Goal: Information Seeking & Learning: Learn about a topic

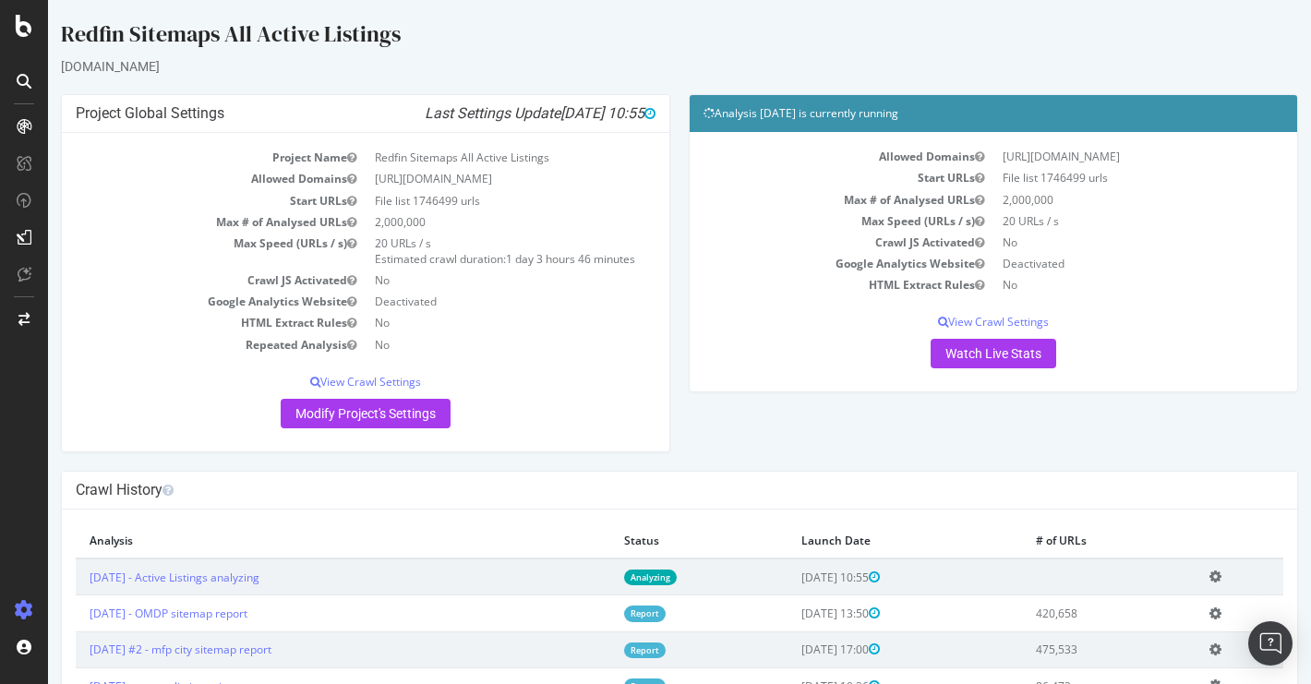
scroll to position [23, 0]
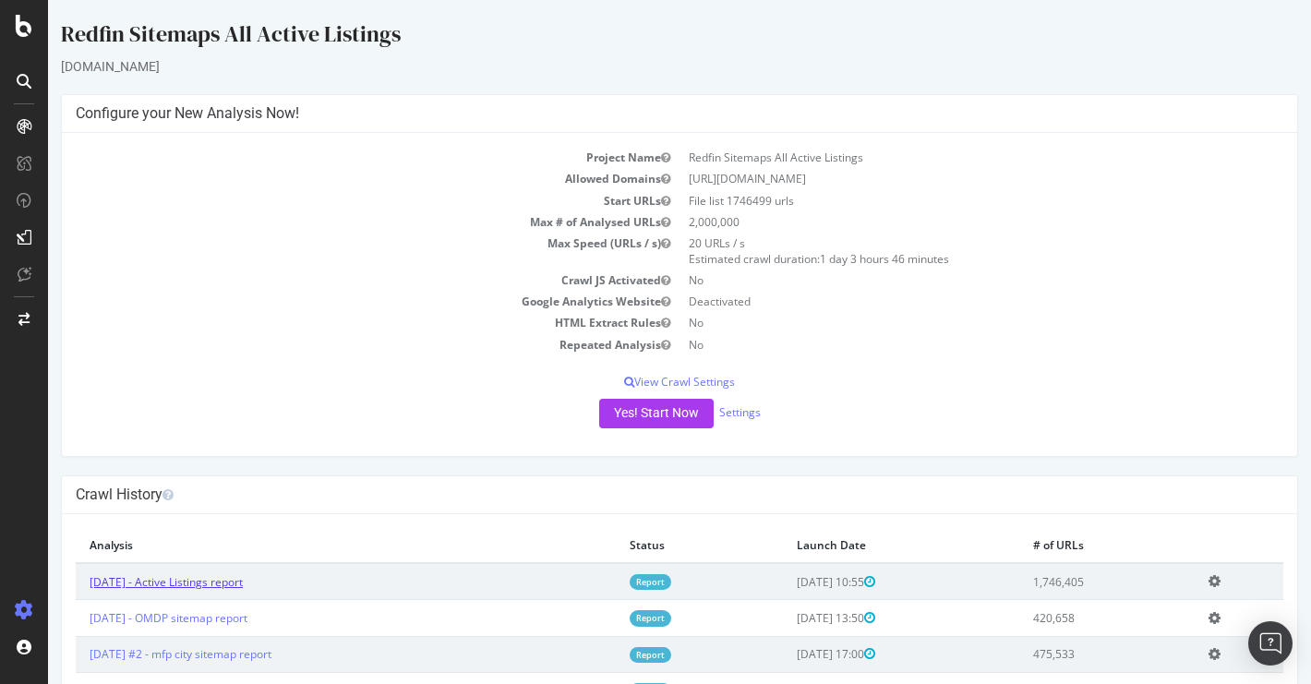
click at [243, 576] on link "[DATE] - Active Listings report" at bounding box center [166, 582] width 153 height 16
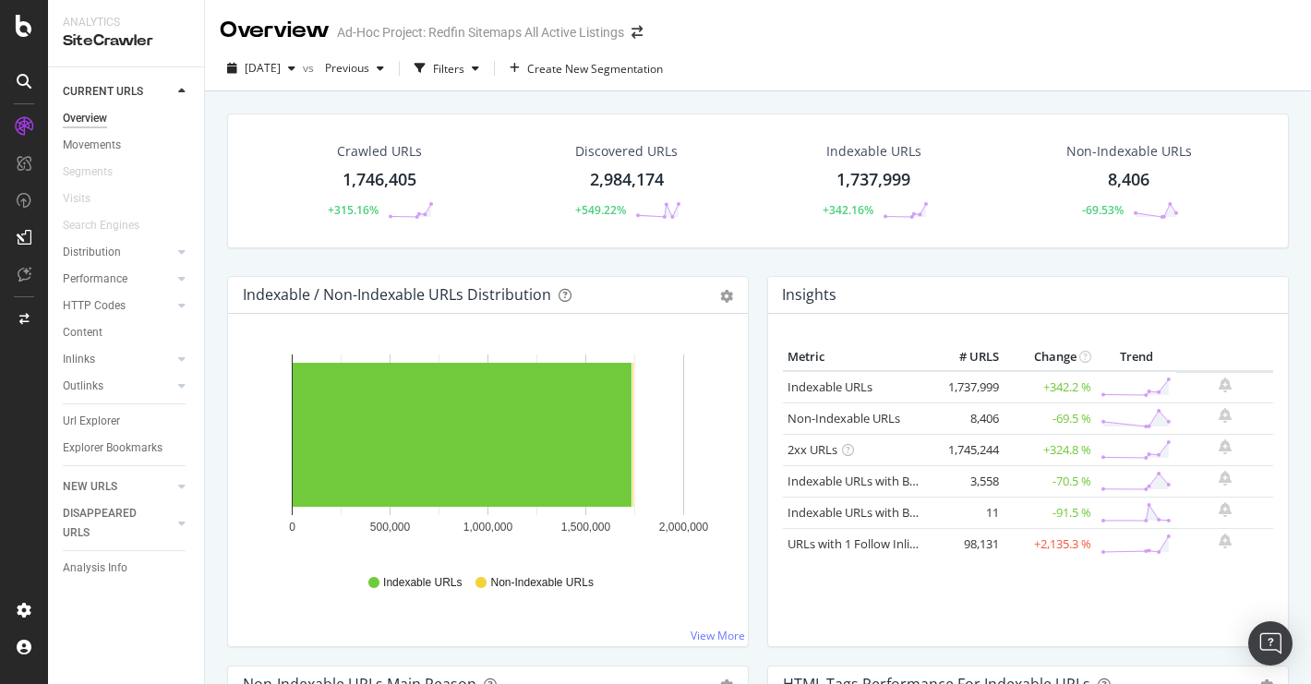
click at [1128, 165] on div "Non-Indexable URLs 8,406 -69.53%" at bounding box center [1129, 181] width 162 height 96
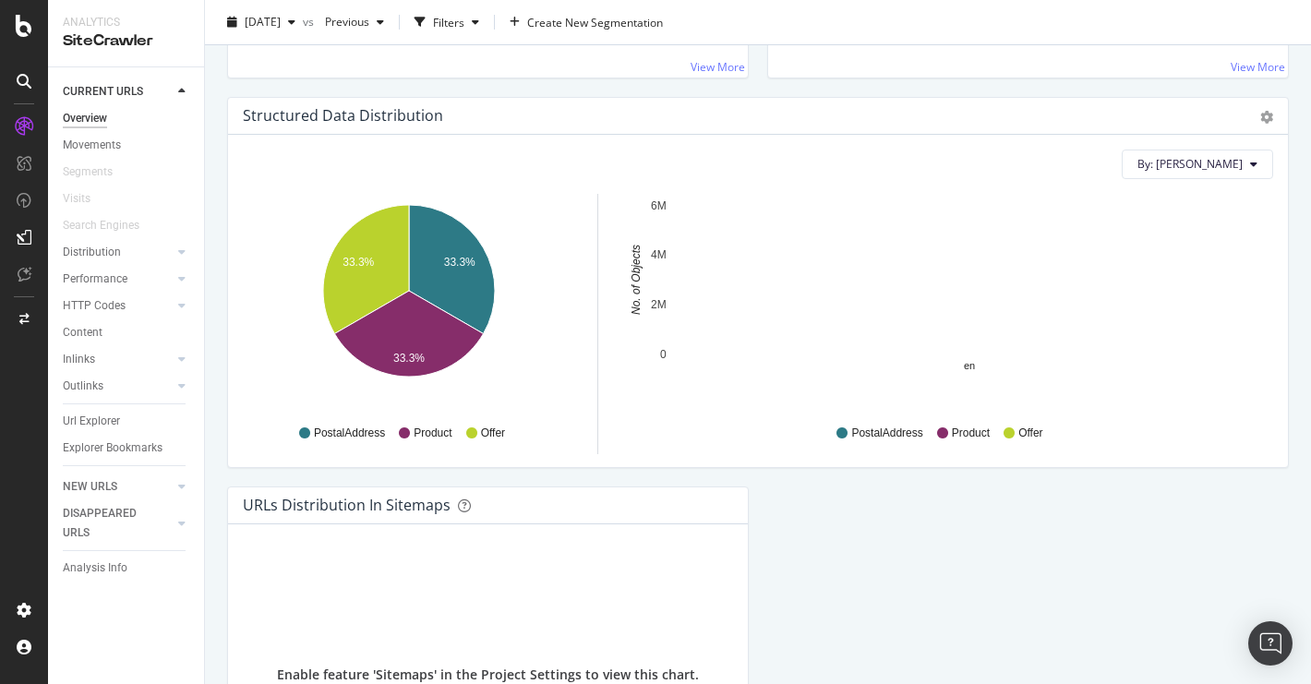
scroll to position [1728, 0]
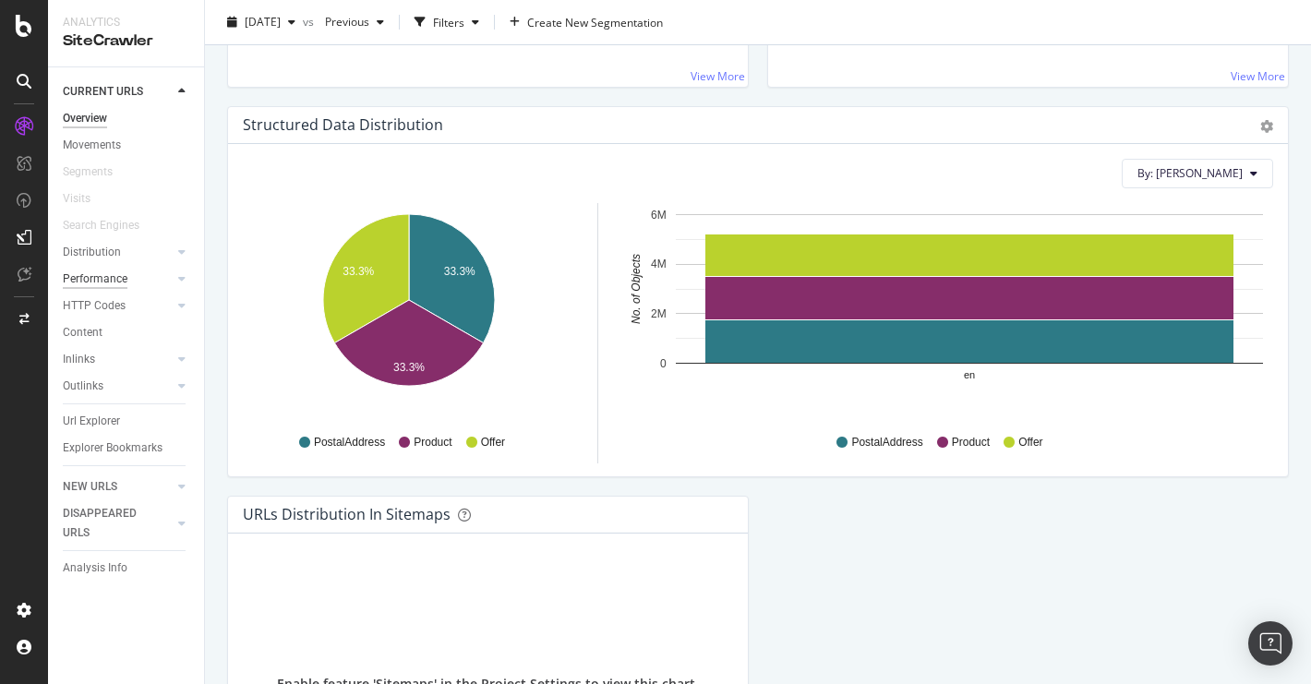
click at [109, 271] on div "Performance" at bounding box center [95, 279] width 65 height 19
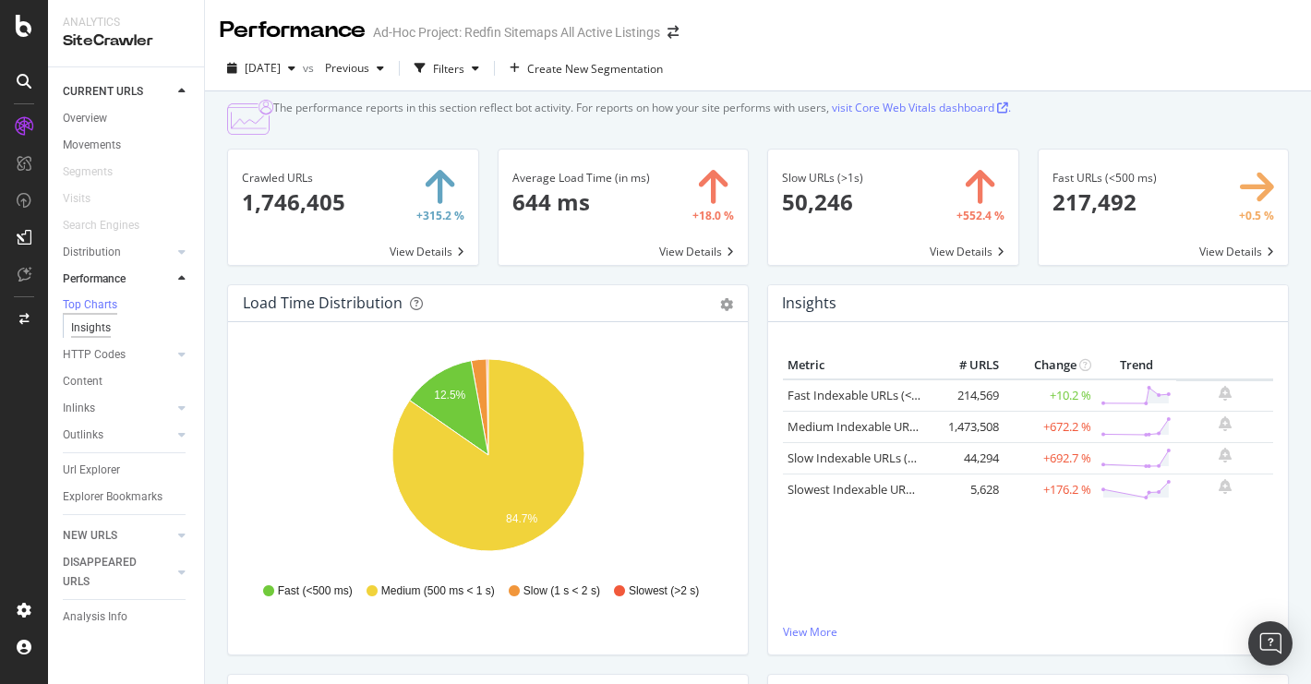
click at [90, 333] on div "Insights" at bounding box center [91, 327] width 40 height 19
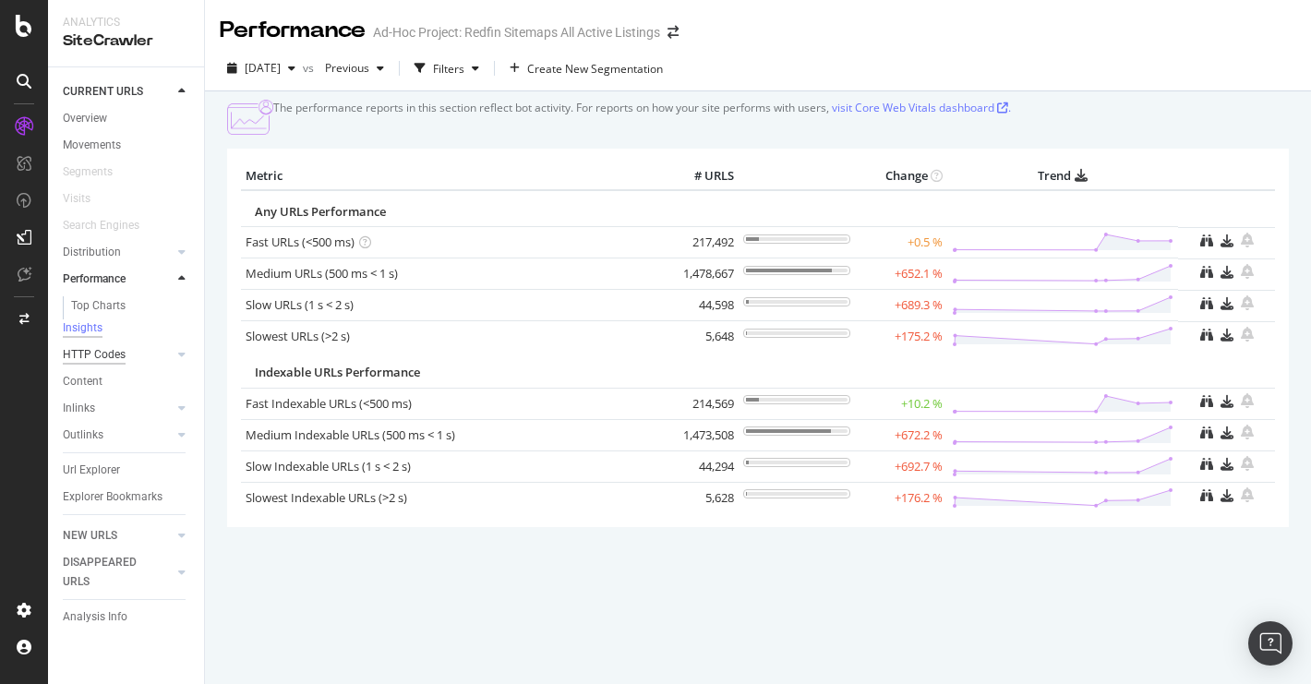
click at [104, 355] on div "HTTP Codes" at bounding box center [94, 354] width 63 height 19
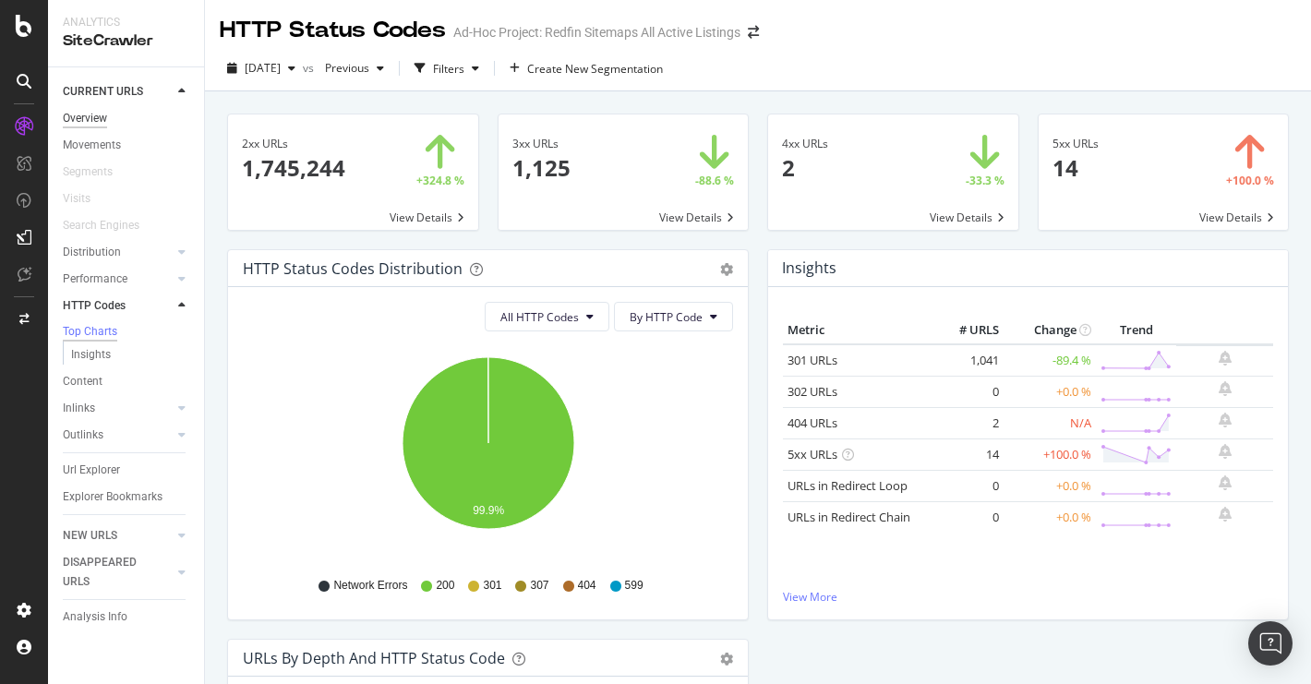
click at [92, 122] on div "Overview" at bounding box center [85, 118] width 44 height 19
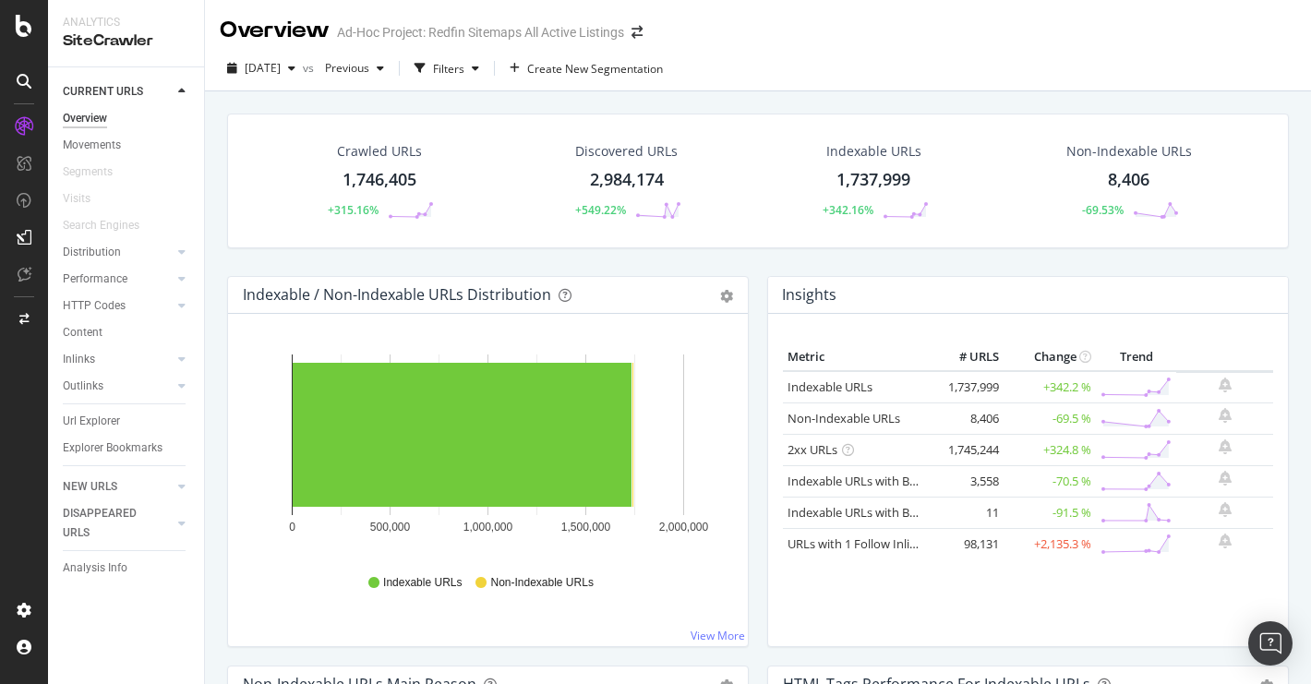
click at [1131, 182] on div "8,406" at bounding box center [1129, 180] width 42 height 24
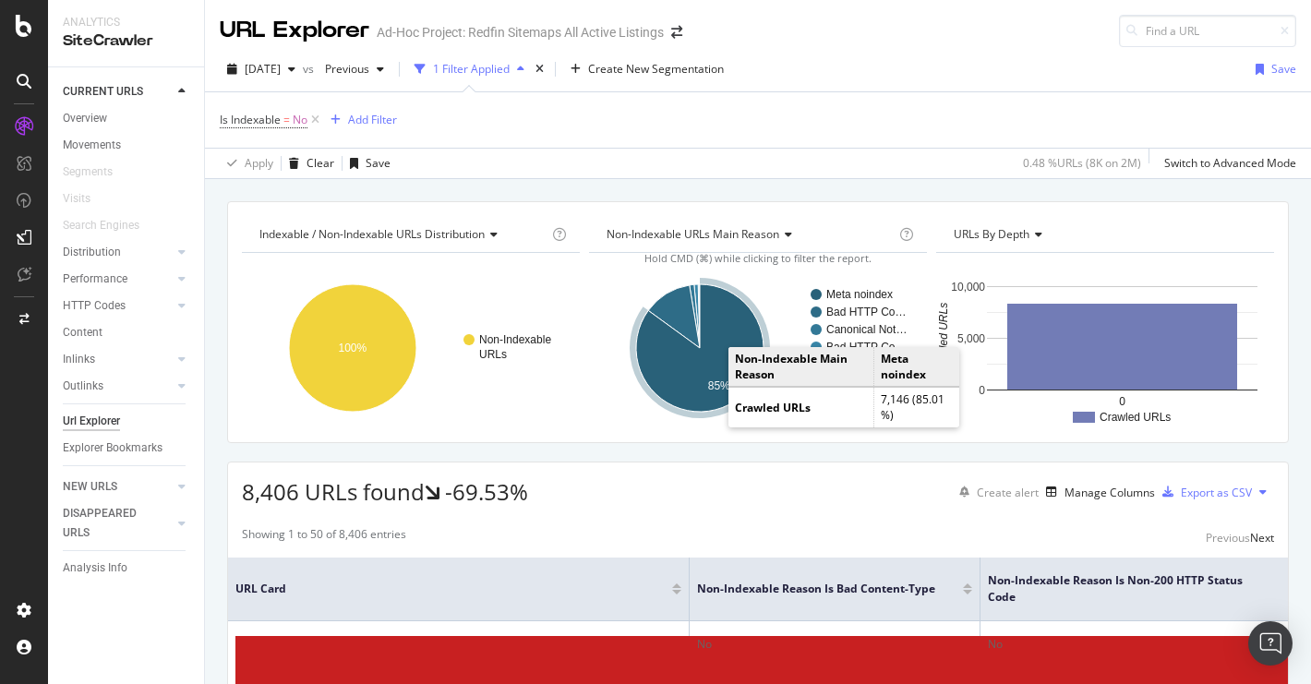
click at [665, 368] on icon "A chart." at bounding box center [699, 347] width 127 height 127
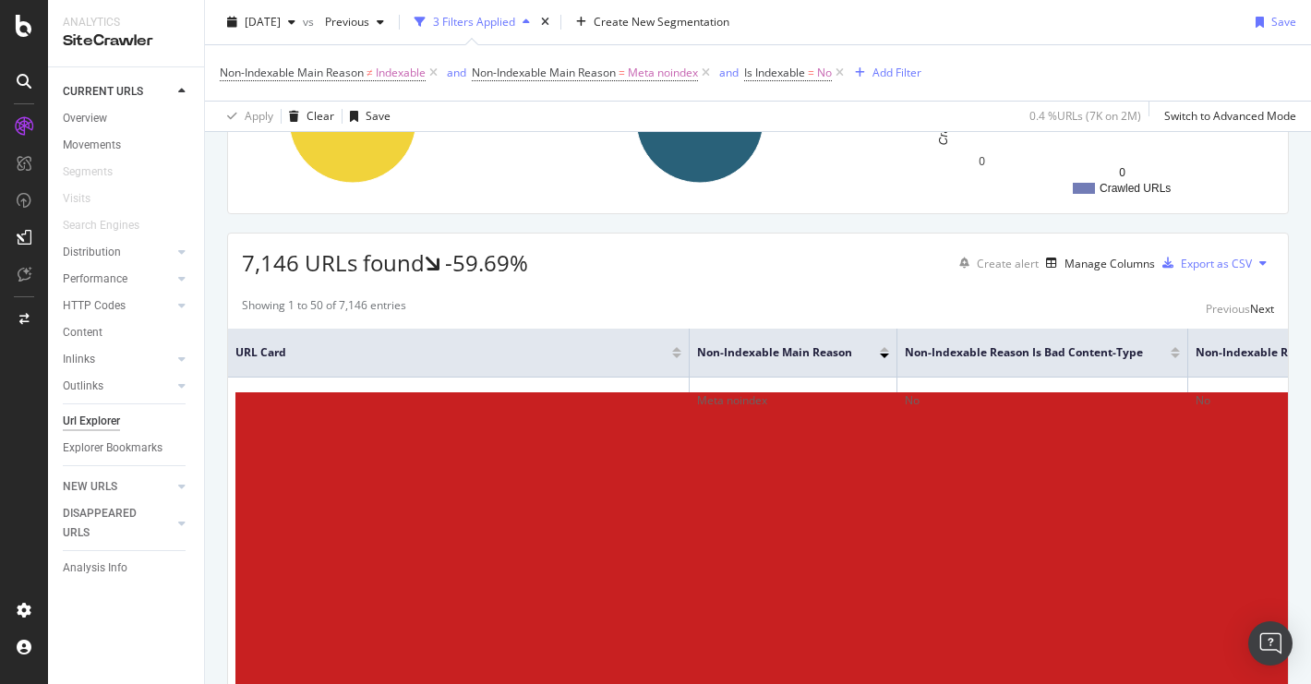
scroll to position [231, 0]
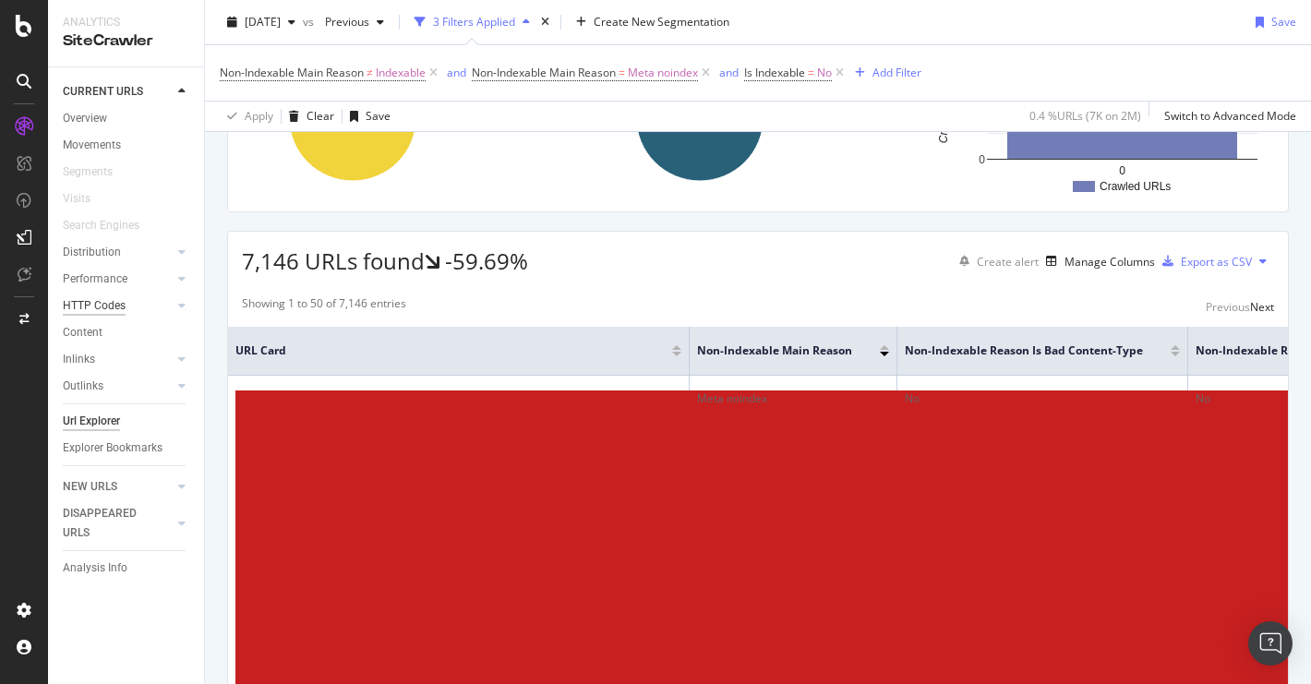
click at [102, 308] on div "HTTP Codes" at bounding box center [94, 305] width 63 height 19
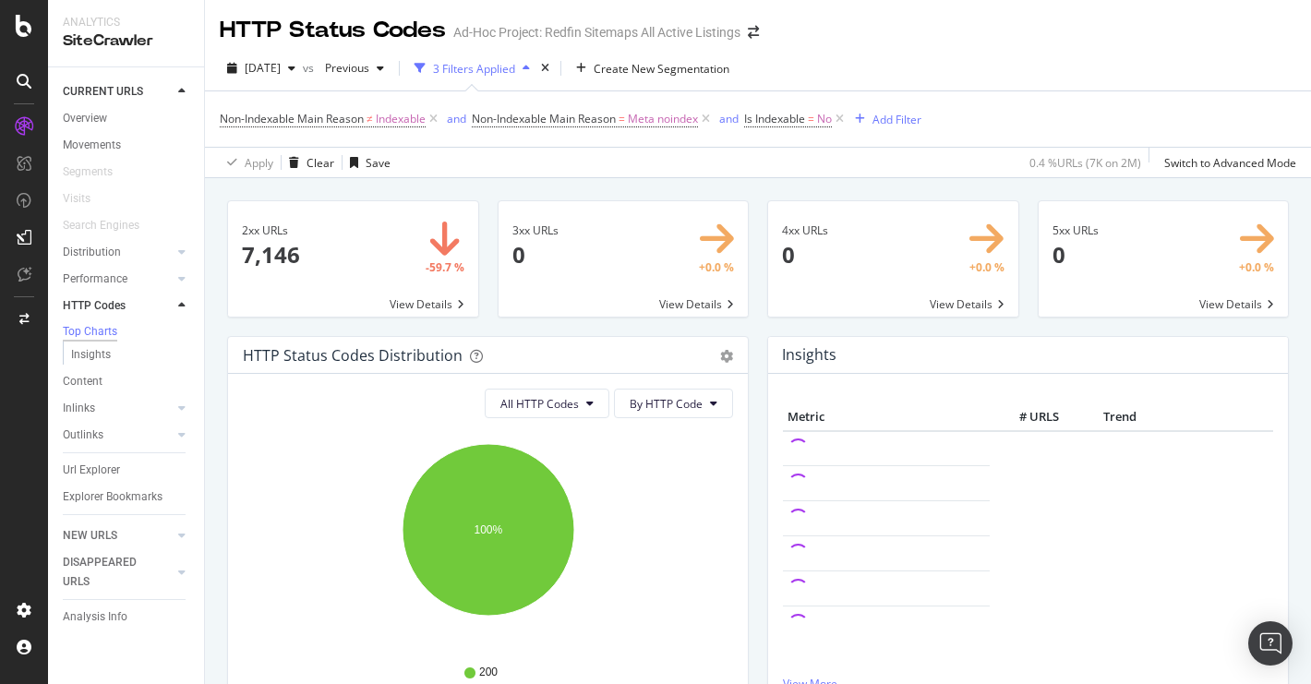
scroll to position [13, 0]
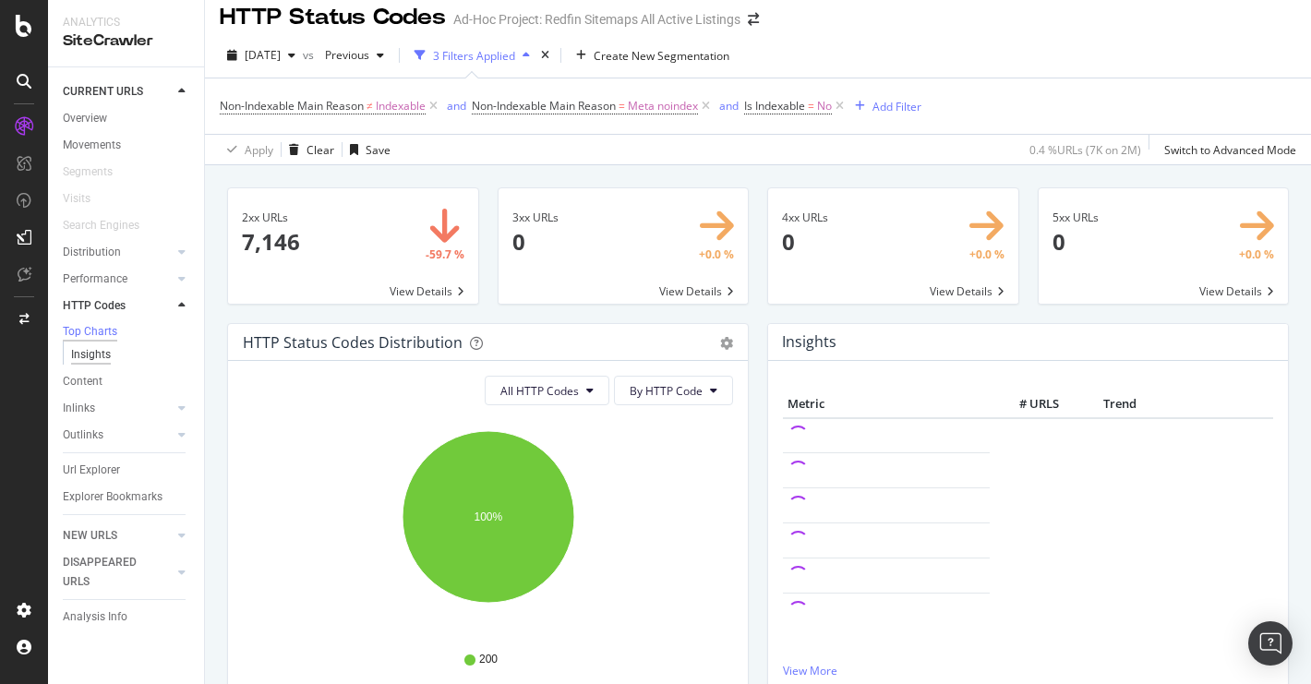
click at [104, 358] on div "Insights" at bounding box center [91, 354] width 40 height 19
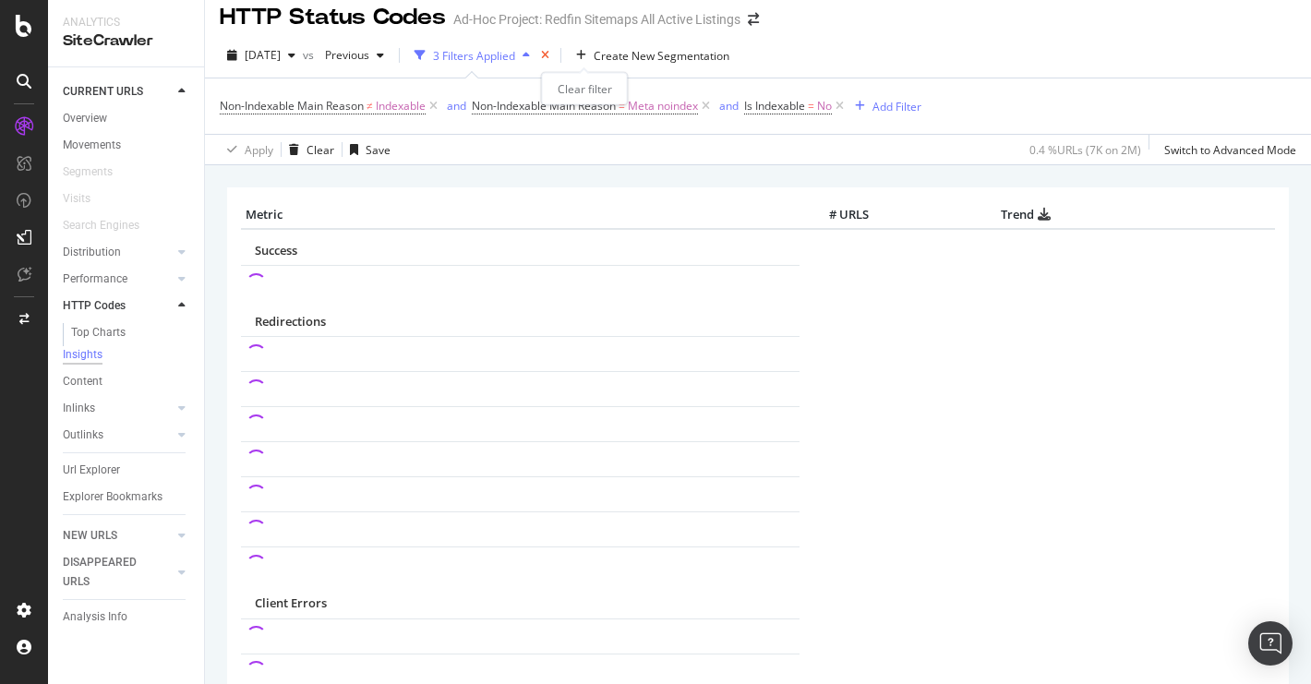
click at [549, 55] on icon "times" at bounding box center [545, 55] width 8 height 11
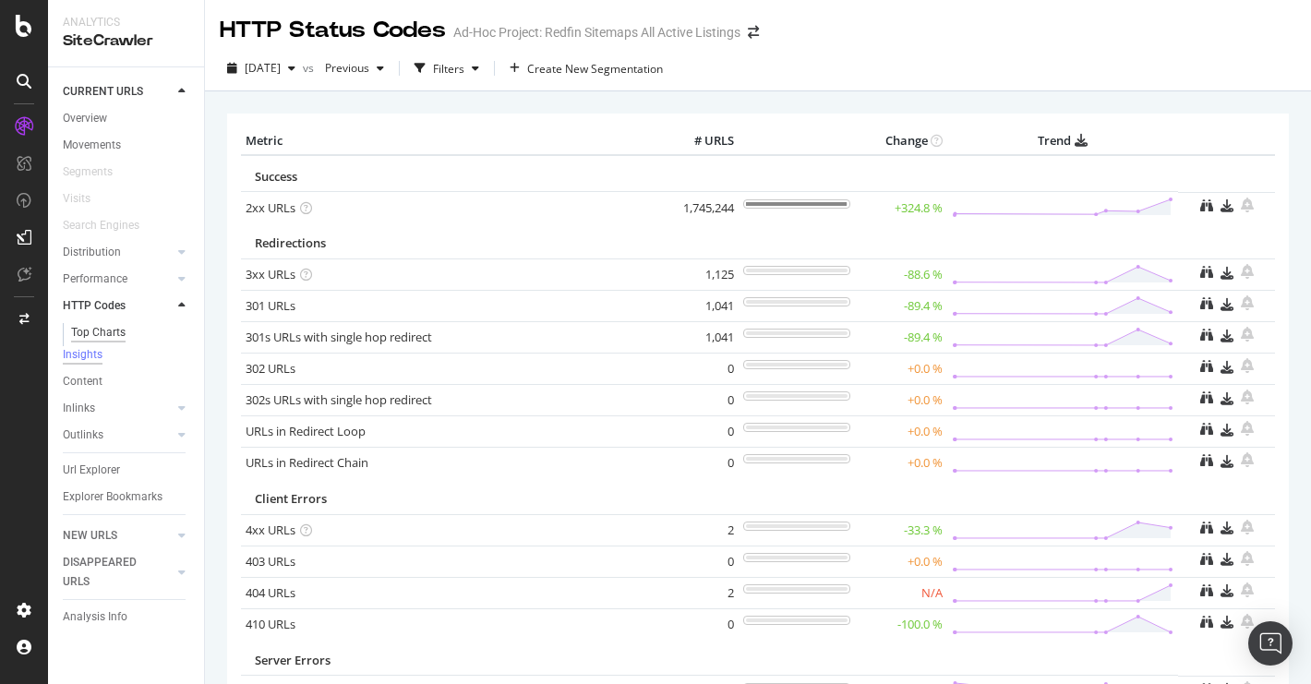
click at [101, 337] on div "Top Charts" at bounding box center [98, 332] width 54 height 19
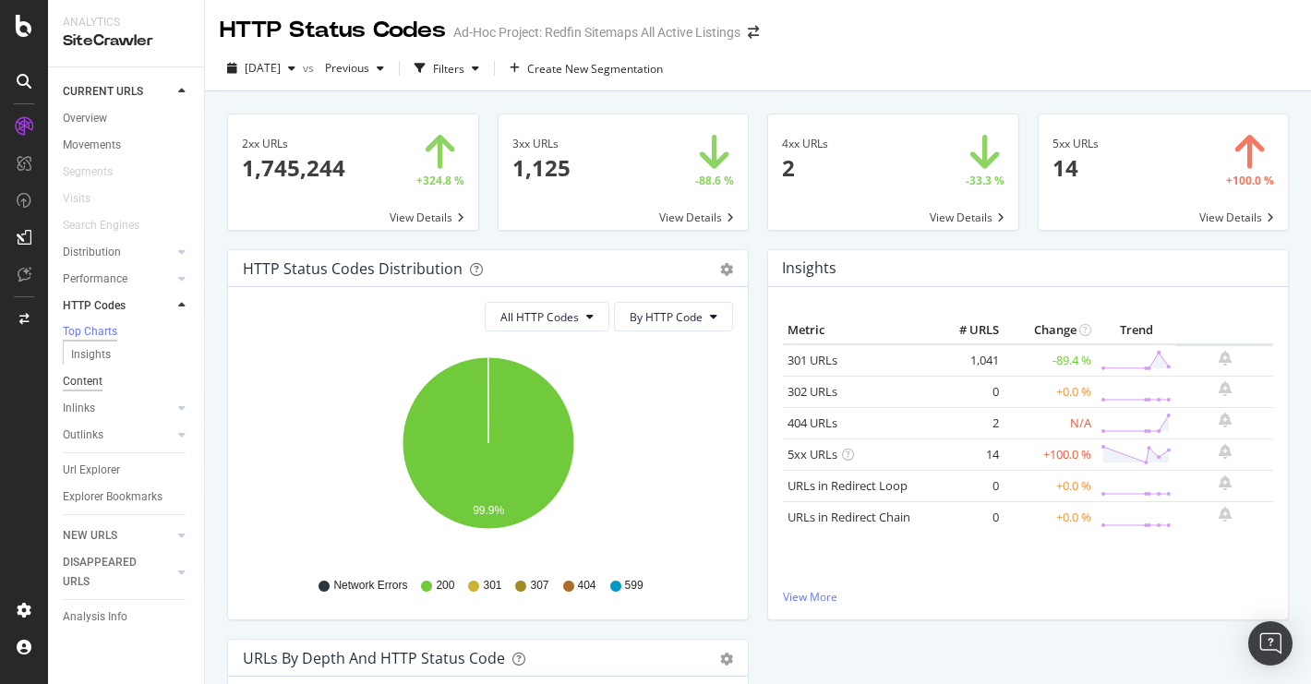
click at [90, 387] on div "Content" at bounding box center [83, 381] width 40 height 19
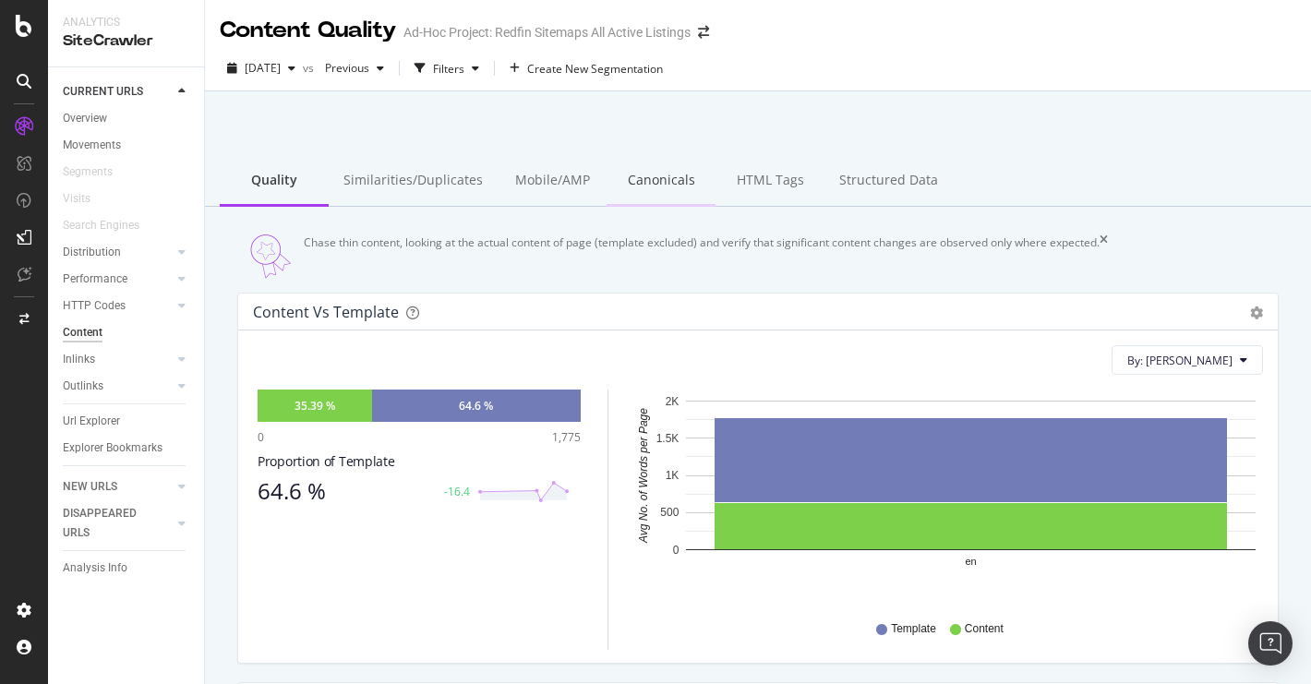
click at [627, 185] on div "Canonicals" at bounding box center [660, 181] width 109 height 51
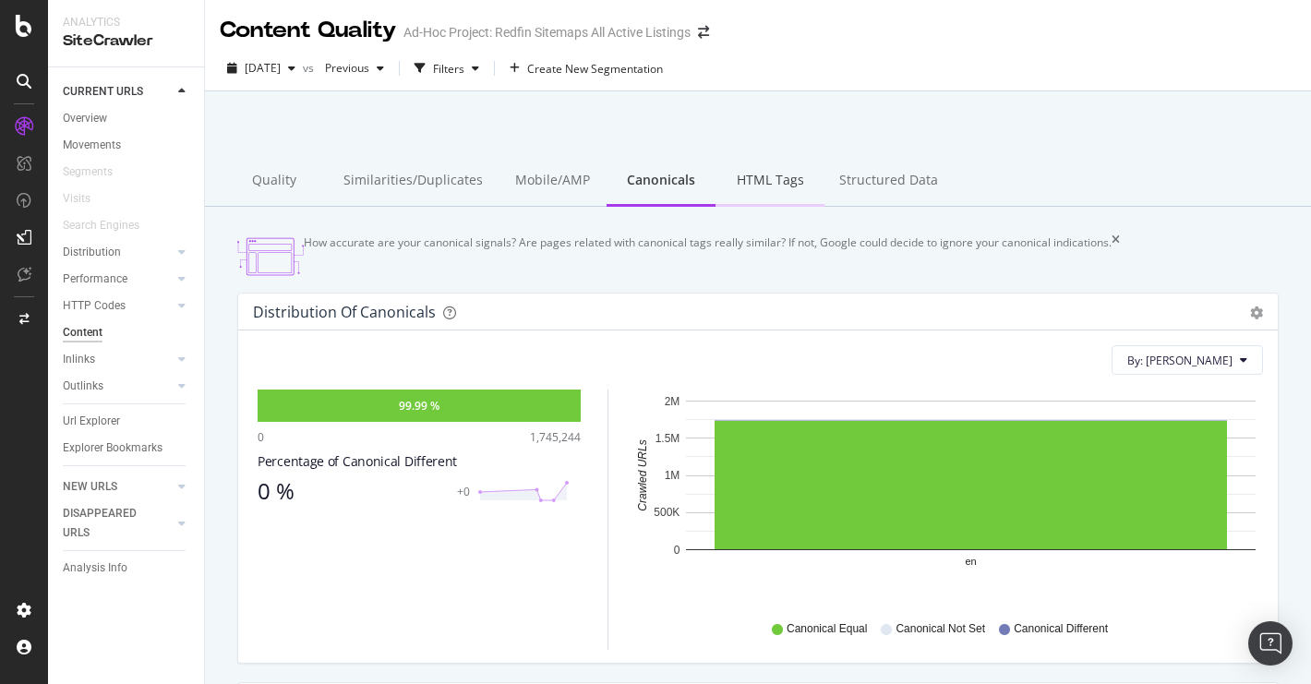
click at [753, 192] on div "HTML Tags" at bounding box center [769, 181] width 109 height 51
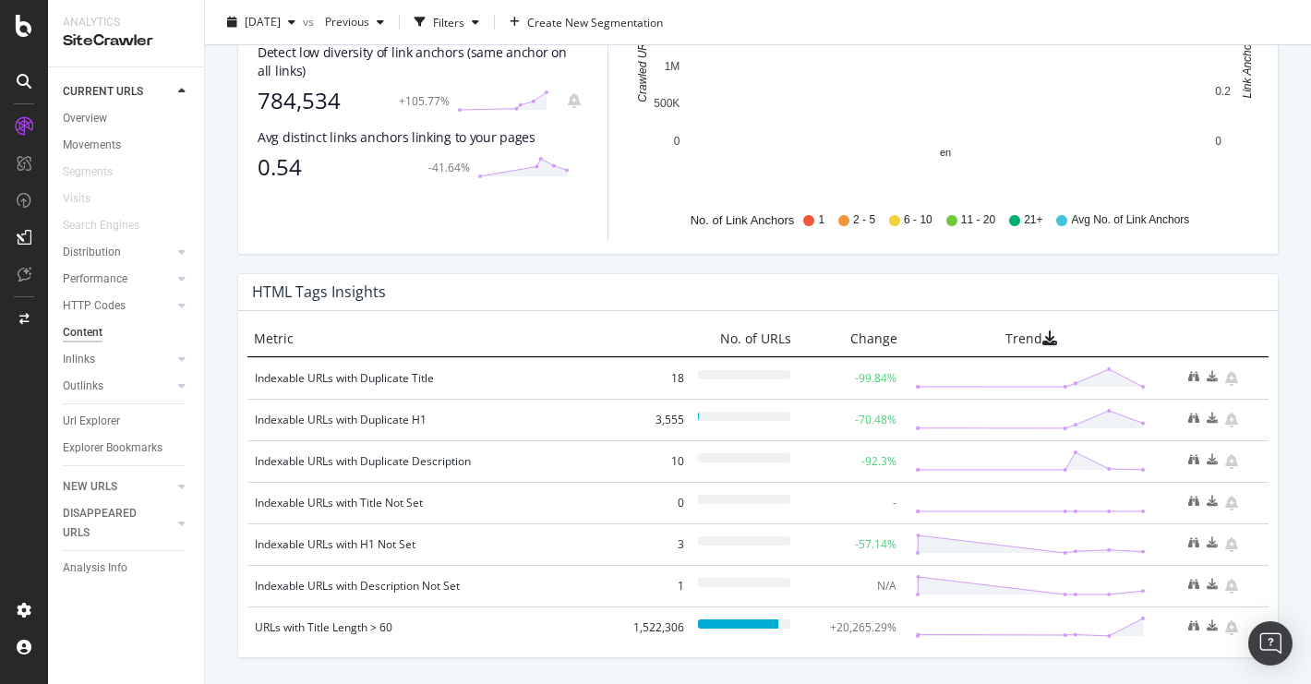
scroll to position [1213, 0]
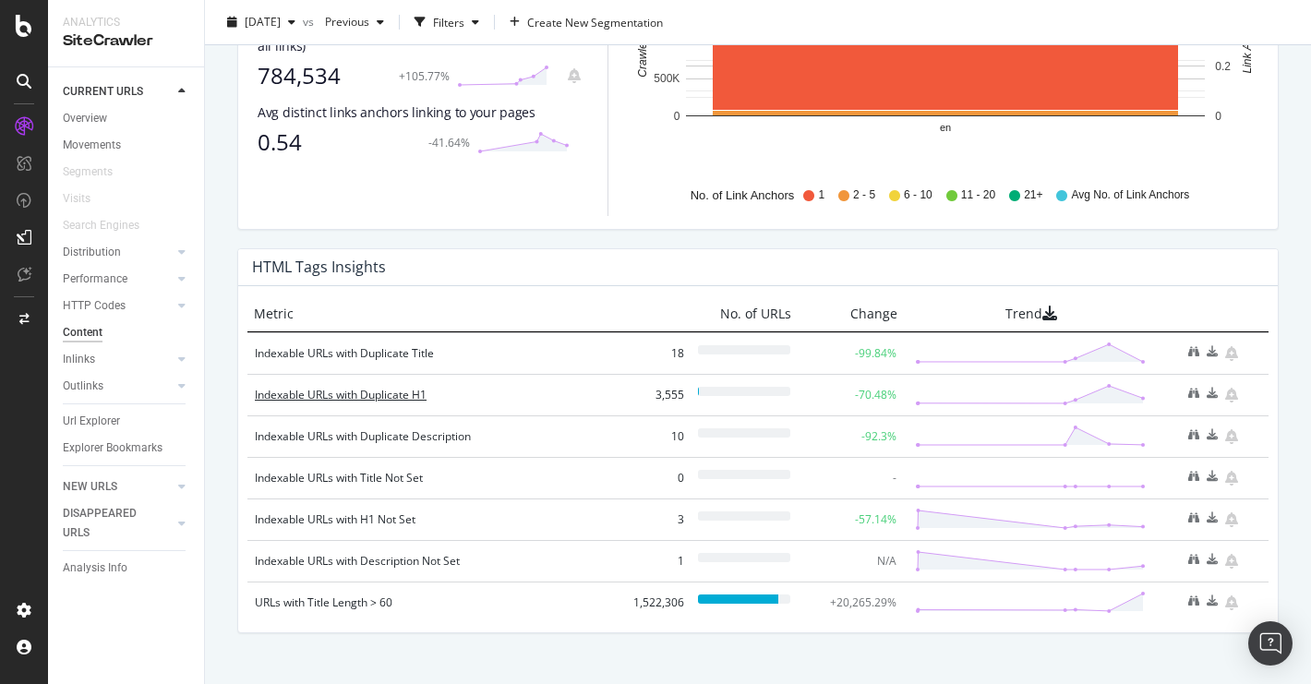
click at [379, 404] on div "Indexable URLs with Duplicate H1" at bounding box center [439, 395] width 369 height 18
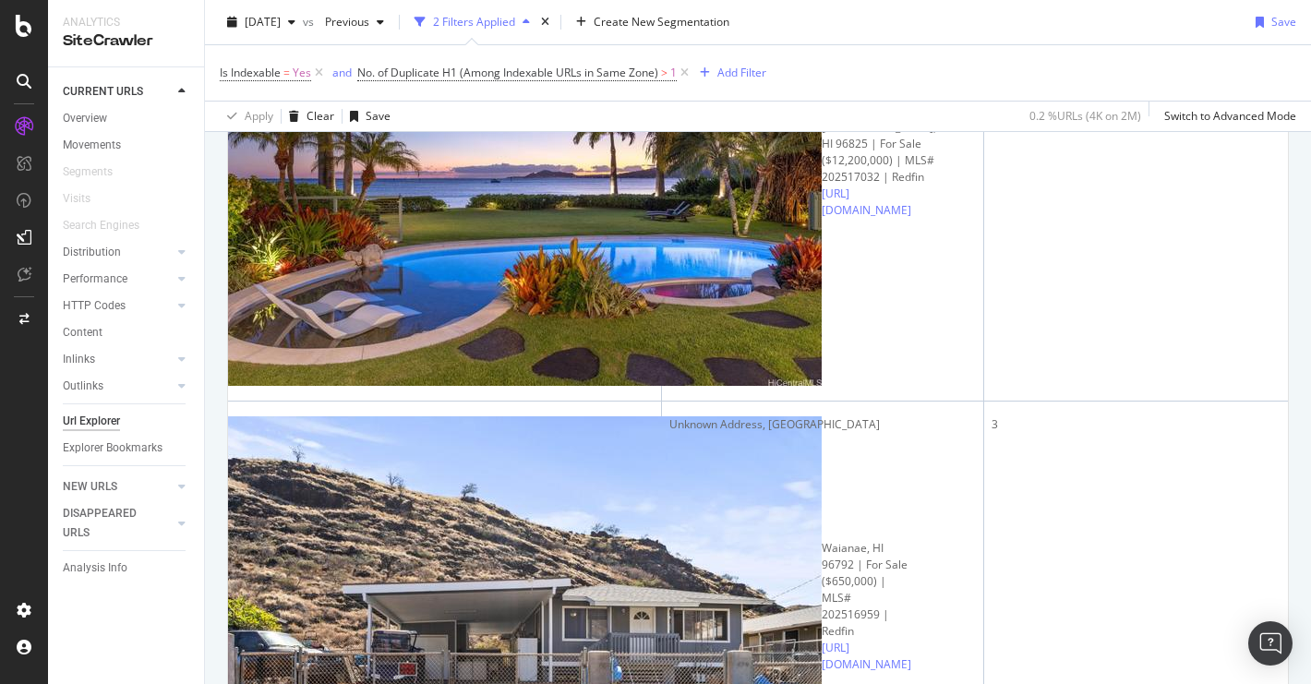
scroll to position [0, 27]
